Goal: Check status: Check status

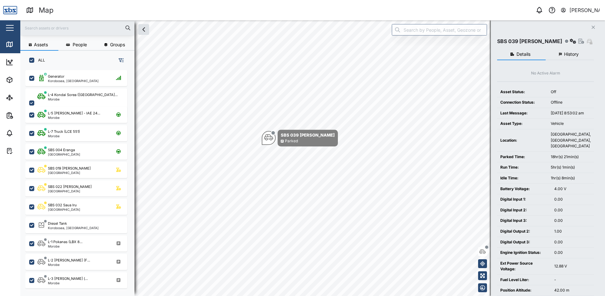
click at [569, 52] on span "History" at bounding box center [571, 54] width 15 height 4
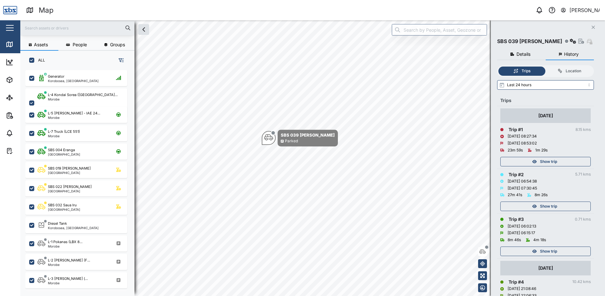
click at [544, 160] on span "Show trip" at bounding box center [548, 161] width 17 height 9
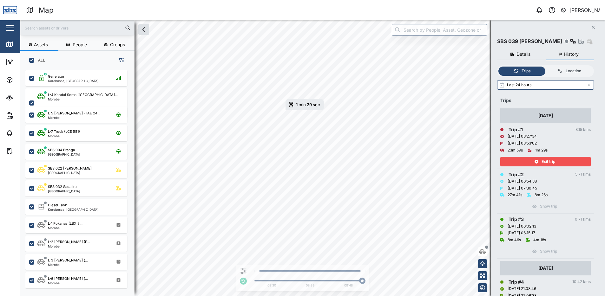
click at [556, 164] on div "Exit trip" at bounding box center [544, 161] width 82 height 9
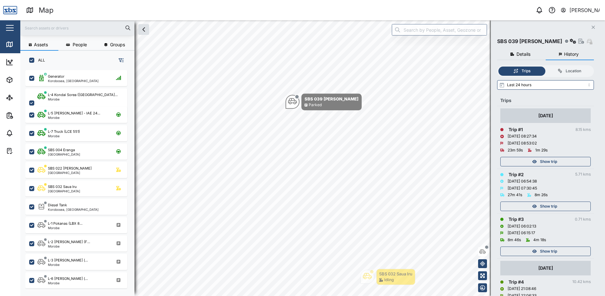
click at [592, 26] on icon "Close" at bounding box center [593, 27] width 4 height 5
